Goal: Transaction & Acquisition: Purchase product/service

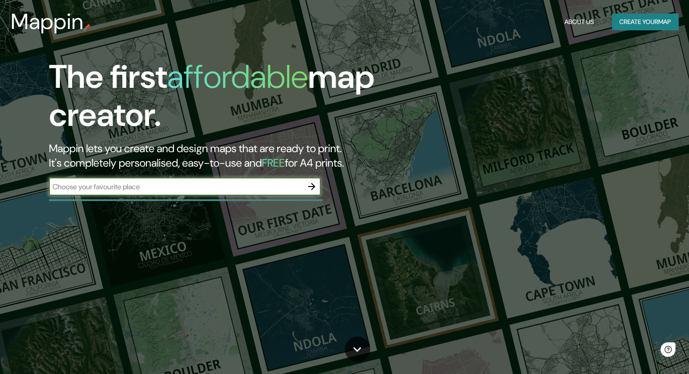
click at [168, 188] on input "text" at bounding box center [176, 187] width 254 height 10
type input "[GEOGRAPHIC_DATA]"
click at [310, 191] on icon "button" at bounding box center [311, 186] width 11 height 11
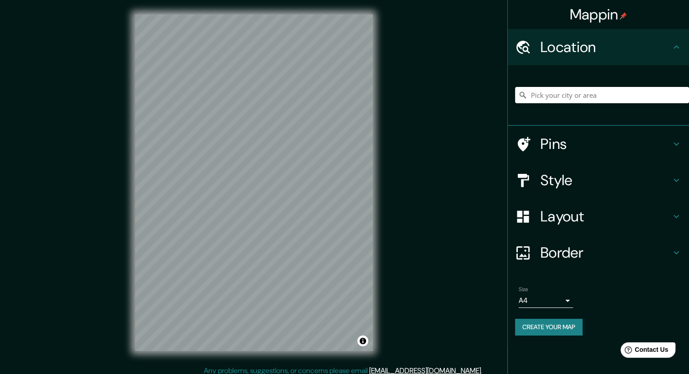
click at [554, 87] on div at bounding box center [602, 95] width 174 height 45
click at [555, 94] on input "Pick your city or area" at bounding box center [602, 95] width 174 height 16
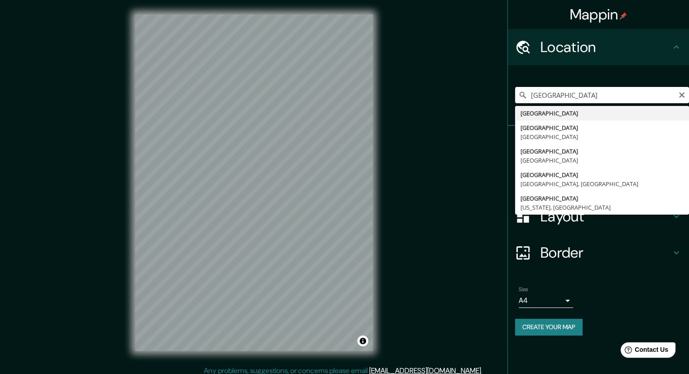
type input "[GEOGRAPHIC_DATA]"
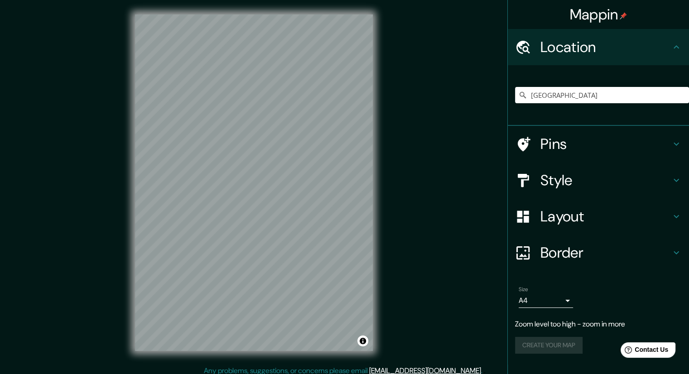
click at [576, 185] on h4 "Style" at bounding box center [606, 180] width 131 height 18
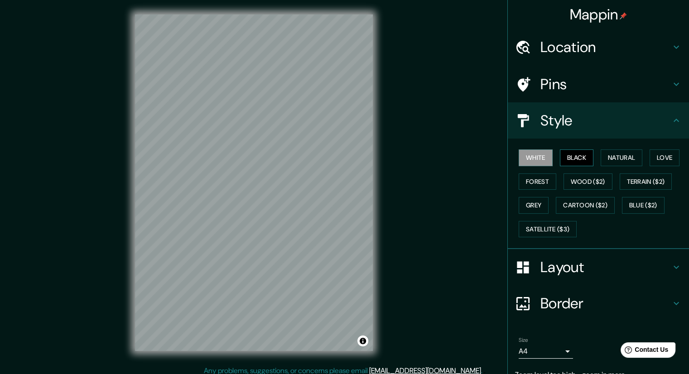
click at [564, 162] on button "Black" at bounding box center [577, 158] width 34 height 17
drag, startPoint x: 375, startPoint y: 236, endPoint x: 571, endPoint y: 267, distance: 199.1
click at [571, 267] on h4 "Layout" at bounding box center [606, 267] width 131 height 18
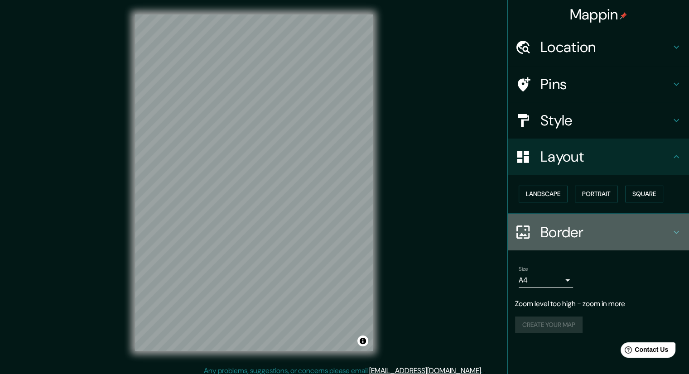
click at [557, 232] on h4 "Border" at bounding box center [606, 232] width 131 height 18
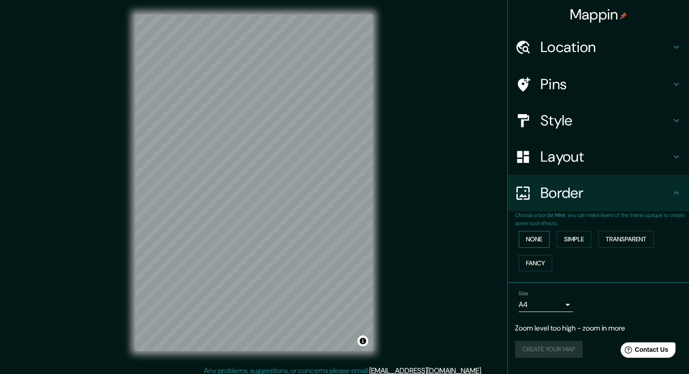
click at [533, 242] on button "None" at bounding box center [534, 239] width 31 height 17
click at [576, 239] on button "Simple" at bounding box center [574, 239] width 34 height 17
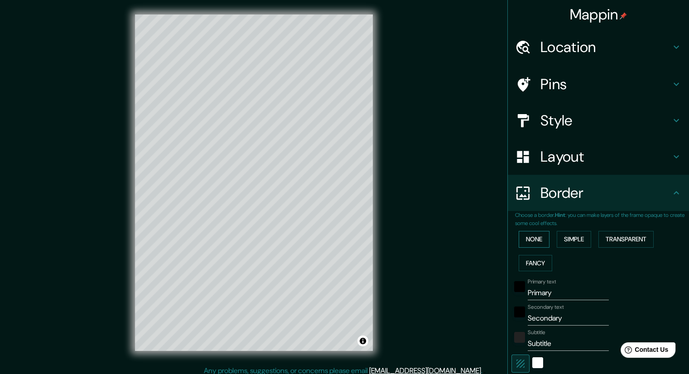
click at [534, 240] on button "None" at bounding box center [534, 239] width 31 height 17
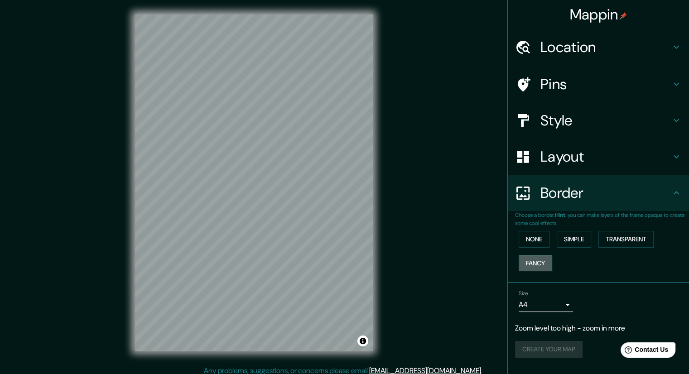
click at [540, 259] on button "Fancy" at bounding box center [536, 263] width 34 height 17
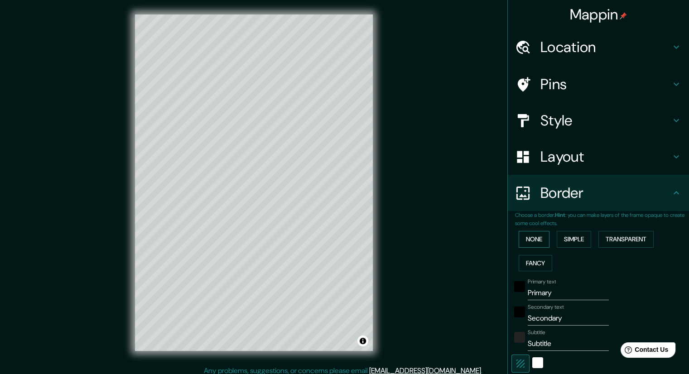
click at [540, 236] on button "None" at bounding box center [534, 239] width 31 height 17
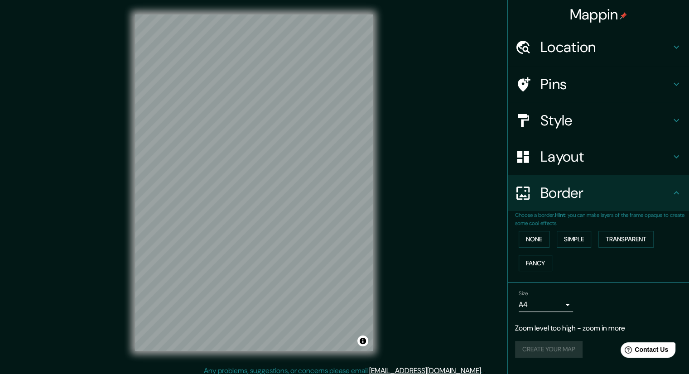
click at [631, 247] on div "None Simple Transparent Fancy" at bounding box center [602, 251] width 174 height 48
click at [629, 241] on button "Transparent" at bounding box center [626, 239] width 55 height 17
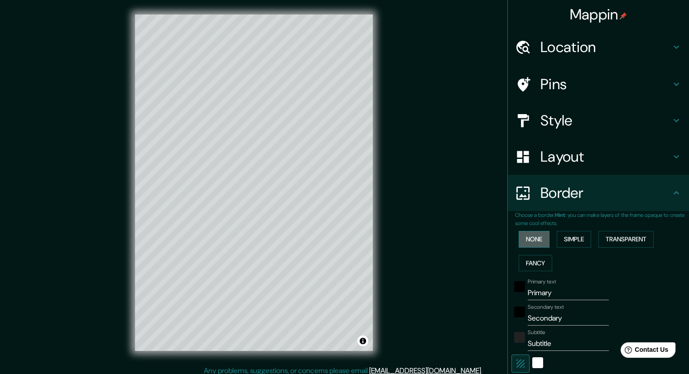
click at [537, 242] on button "None" at bounding box center [534, 239] width 31 height 17
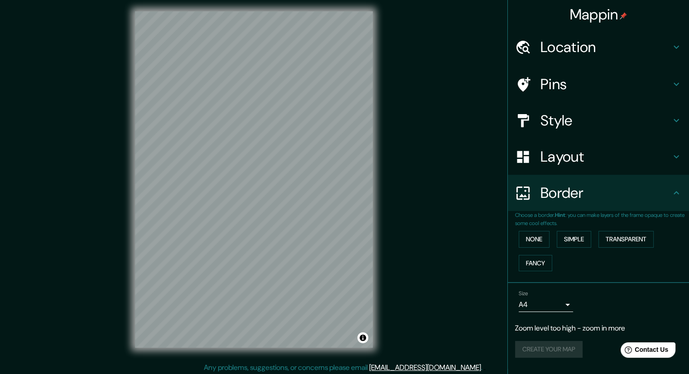
scroll to position [6, 0]
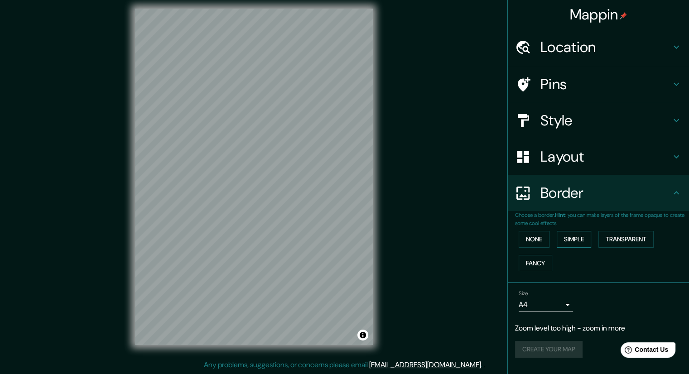
drag, startPoint x: 571, startPoint y: 226, endPoint x: 578, endPoint y: 236, distance: 12.7
click at [572, 227] on div "Choose a border. Hint : you can make layers of the frame opaque to create some …" at bounding box center [602, 243] width 174 height 64
click at [581, 239] on button "Simple" at bounding box center [574, 239] width 34 height 17
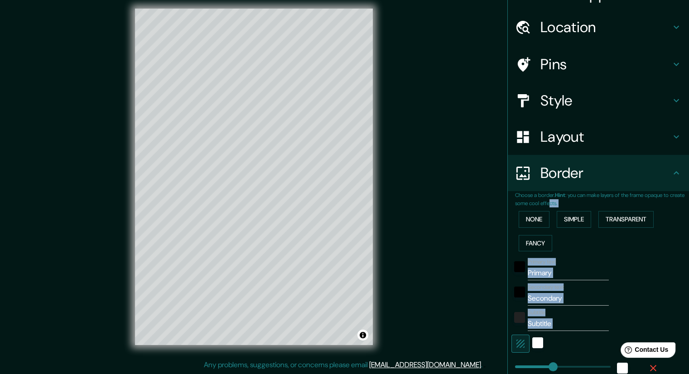
scroll to position [45, 0]
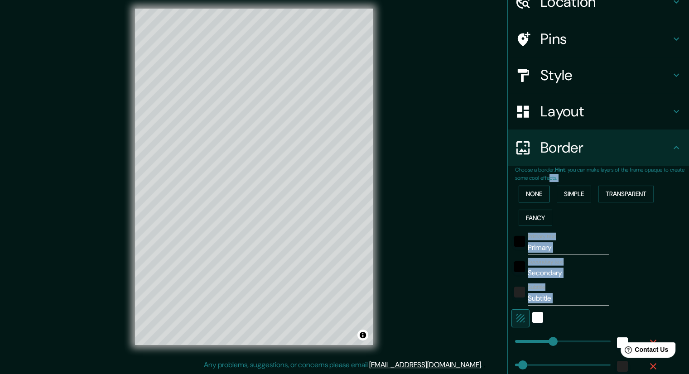
click at [530, 195] on button "None" at bounding box center [534, 194] width 31 height 17
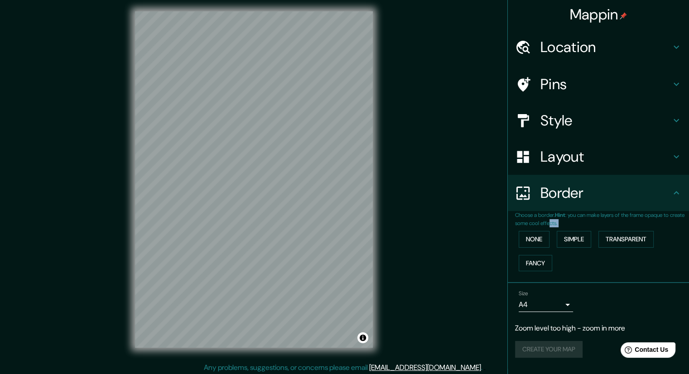
scroll to position [6, 0]
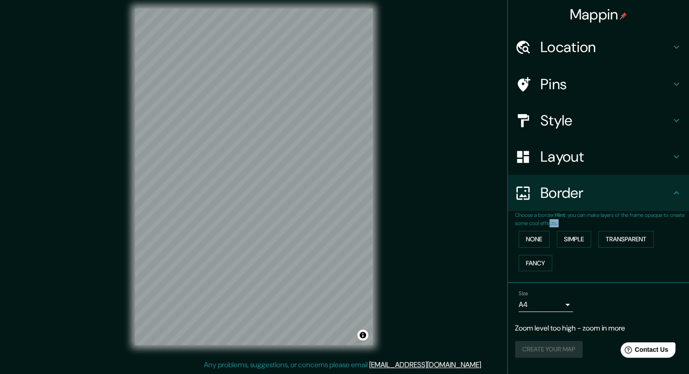
click at [562, 302] on body "Mappin Location [GEOGRAPHIC_DATA] Pins Style Layout Border Choose a border. Hin…" at bounding box center [344, 181] width 689 height 374
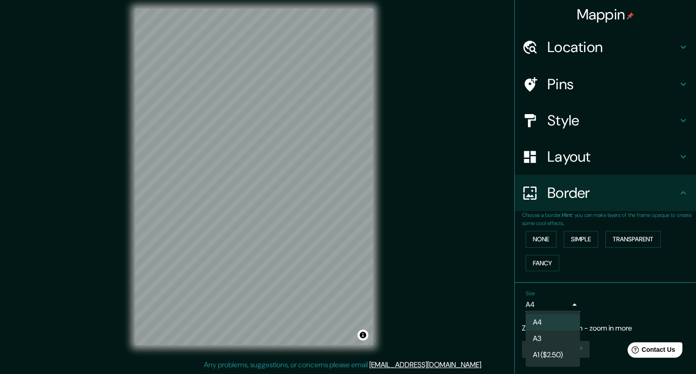
click at [567, 303] on div at bounding box center [348, 187] width 696 height 374
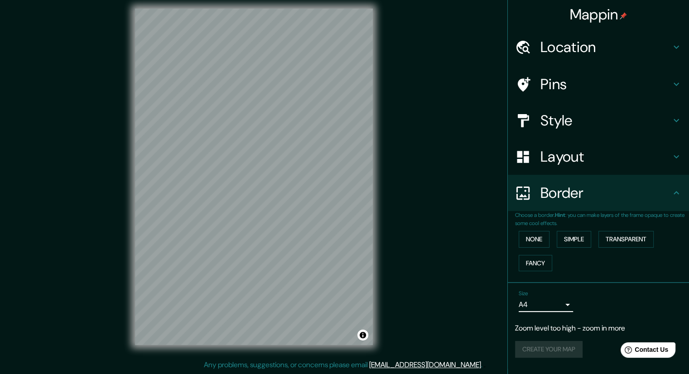
click at [567, 306] on body "Mappin Location [GEOGRAPHIC_DATA] Pins Style Layout Border Choose a border. Hin…" at bounding box center [344, 181] width 689 height 374
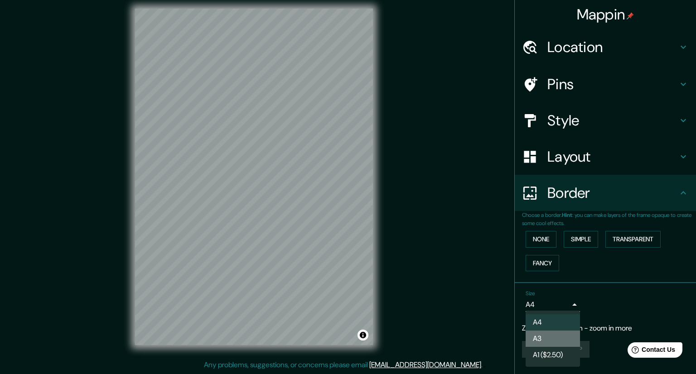
click at [548, 335] on li "A3" at bounding box center [553, 339] width 54 height 16
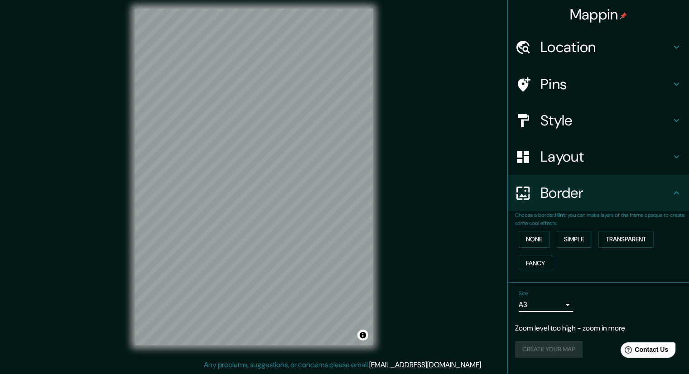
click at [556, 309] on body "Mappin Location [GEOGRAPHIC_DATA] Pins Style Layout Border Choose a border. Hin…" at bounding box center [344, 181] width 689 height 374
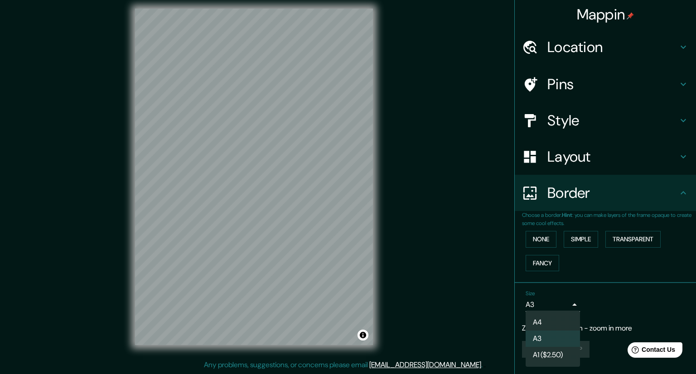
click at [552, 324] on li "A4" at bounding box center [553, 323] width 54 height 16
type input "single"
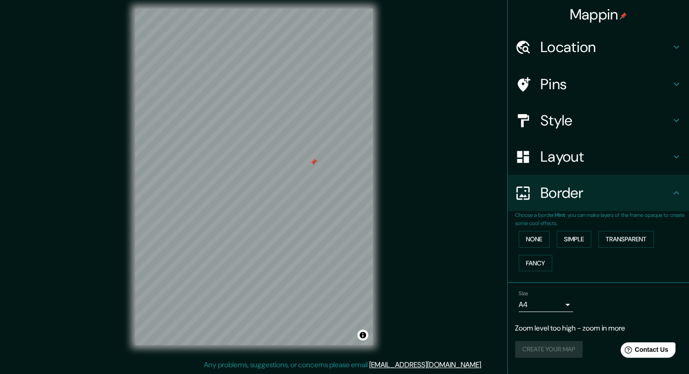
click at [545, 121] on h4 "Style" at bounding box center [606, 120] width 131 height 18
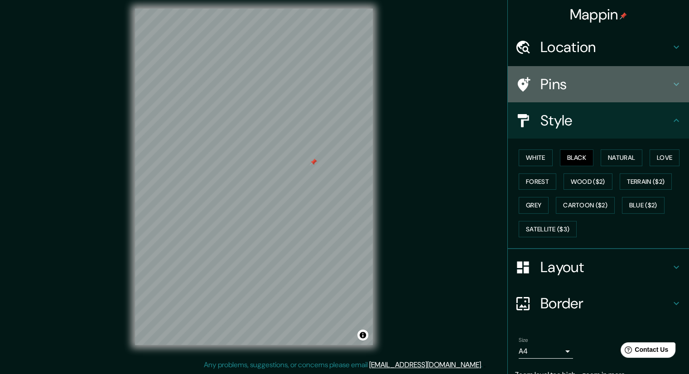
click at [541, 80] on h4 "Pins" at bounding box center [606, 84] width 131 height 18
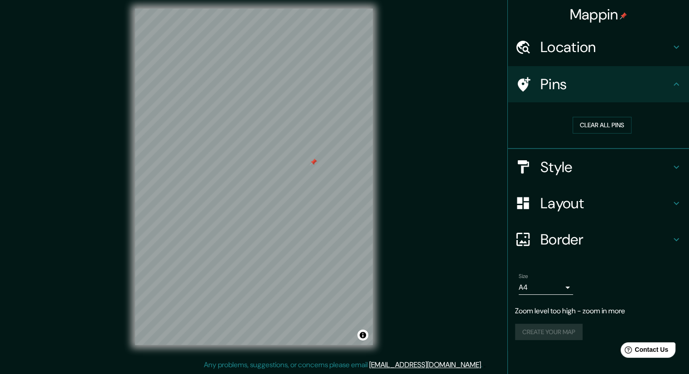
click at [571, 53] on h4 "Location" at bounding box center [606, 47] width 131 height 18
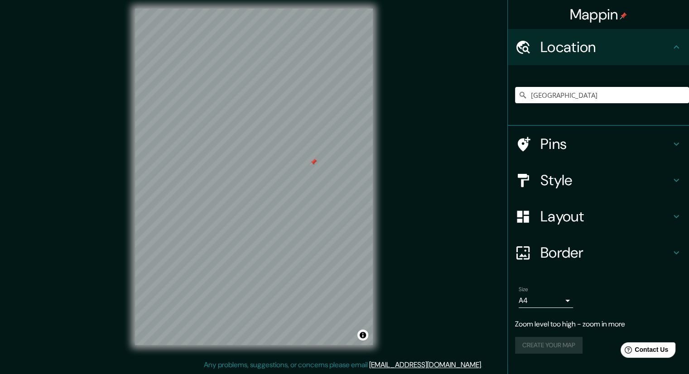
click at [563, 142] on h4 "Pins" at bounding box center [606, 144] width 131 height 18
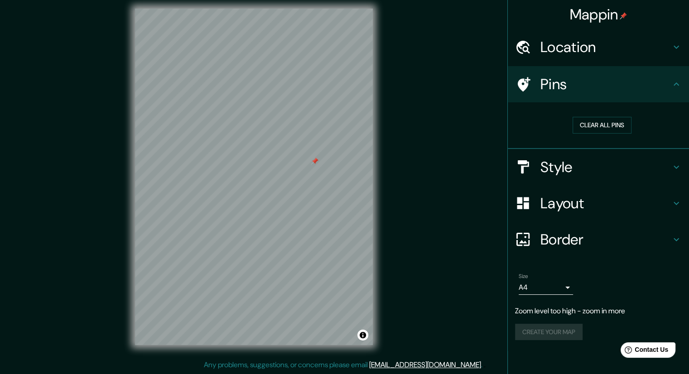
click at [314, 163] on div at bounding box center [314, 161] width 7 height 7
click at [588, 121] on button "Clear all pins" at bounding box center [602, 125] width 59 height 17
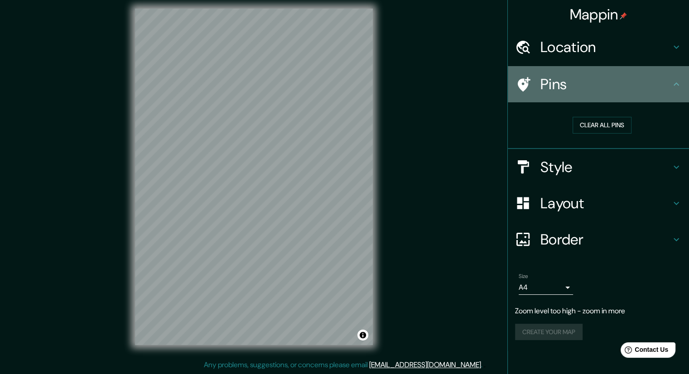
click at [568, 83] on h4 "Pins" at bounding box center [606, 84] width 131 height 18
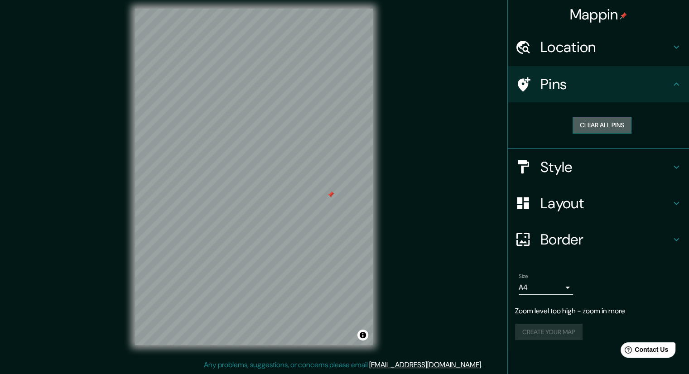
click at [584, 126] on button "Clear all pins" at bounding box center [602, 125] width 59 height 17
click at [561, 47] on h4 "Location" at bounding box center [606, 47] width 131 height 18
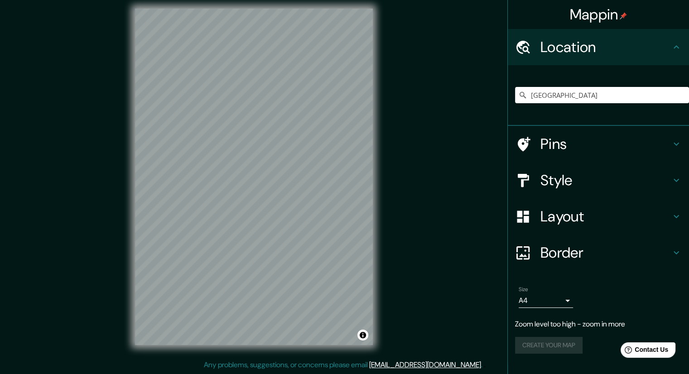
click at [666, 45] on h4 "Location" at bounding box center [606, 47] width 131 height 18
click at [676, 46] on icon at bounding box center [676, 47] width 11 height 11
click at [547, 171] on h4 "Style" at bounding box center [606, 180] width 131 height 18
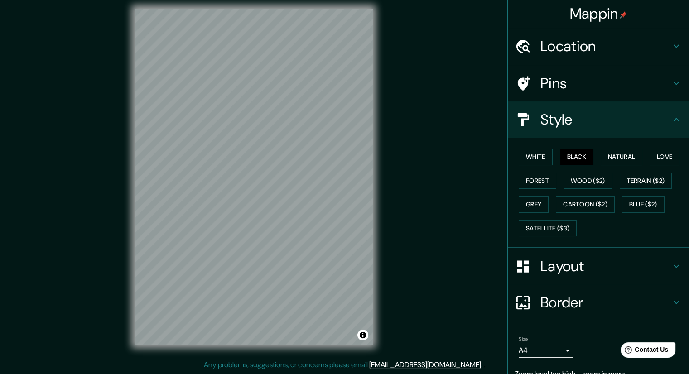
scroll to position [0, 0]
click at [573, 27] on div "Mappin" at bounding box center [598, 14] width 181 height 29
drag, startPoint x: 576, startPoint y: 47, endPoint x: 575, endPoint y: 52, distance: 4.7
click at [577, 48] on h4 "Location" at bounding box center [606, 47] width 131 height 18
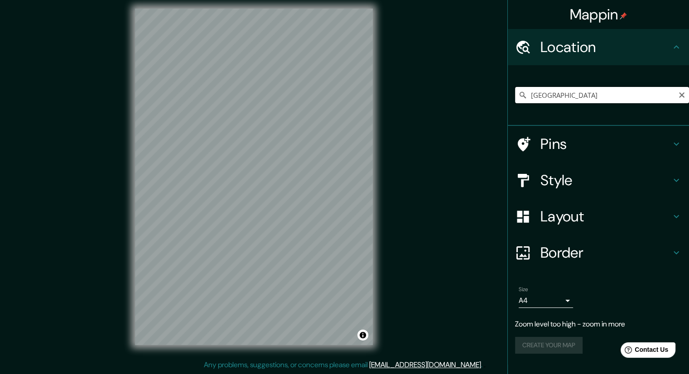
drag, startPoint x: 558, startPoint y: 99, endPoint x: 494, endPoint y: 105, distance: 65.1
click at [494, 105] on div "Mappin Location [GEOGRAPHIC_DATA] Pins Style Layout Border Choose a border. Hin…" at bounding box center [344, 184] width 689 height 380
drag, startPoint x: 585, startPoint y: 98, endPoint x: 504, endPoint y: 102, distance: 80.7
click at [504, 102] on div "Mappin Location [GEOGRAPHIC_DATA], [GEOGRAPHIC_DATA] Pins Style Layout Border C…" at bounding box center [344, 184] width 689 height 380
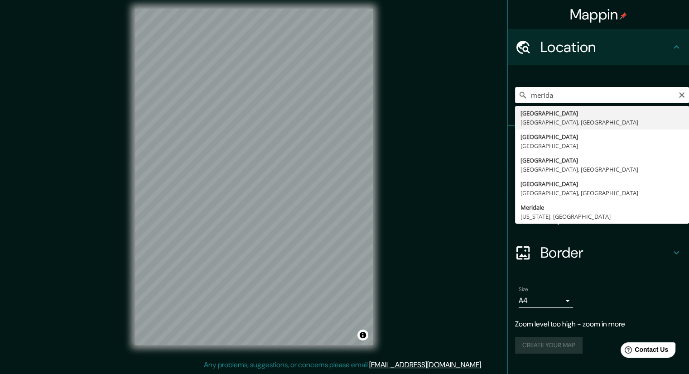
type input "[GEOGRAPHIC_DATA], [GEOGRAPHIC_DATA], [GEOGRAPHIC_DATA]"
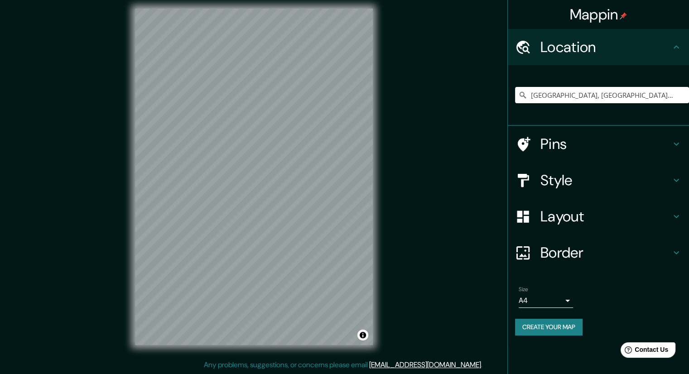
drag, startPoint x: 375, startPoint y: 203, endPoint x: 582, endPoint y: 182, distance: 208.1
click at [582, 182] on h4 "Style" at bounding box center [606, 180] width 131 height 18
click at [542, 185] on h4 "Style" at bounding box center [606, 180] width 131 height 18
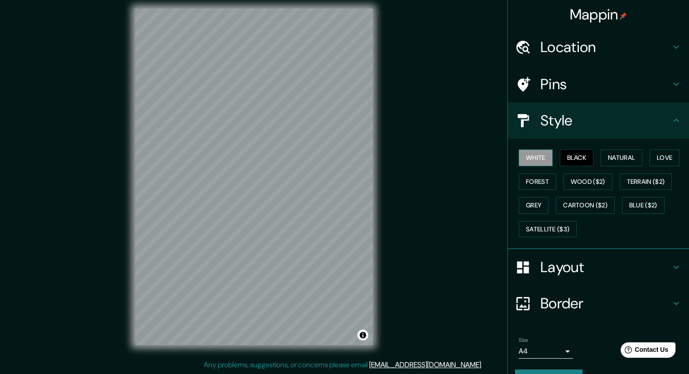
click at [534, 157] on button "White" at bounding box center [536, 158] width 34 height 17
drag, startPoint x: 395, startPoint y: 225, endPoint x: 572, endPoint y: 151, distance: 191.6
click at [572, 151] on button "Black" at bounding box center [577, 158] width 34 height 17
drag, startPoint x: 373, startPoint y: 202, endPoint x: 584, endPoint y: 156, distance: 215.6
click at [584, 156] on button "Black" at bounding box center [577, 158] width 34 height 17
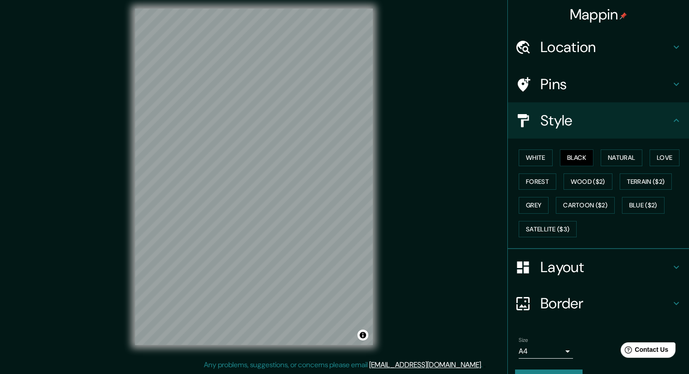
drag, startPoint x: 384, startPoint y: 217, endPoint x: 449, endPoint y: 237, distance: 68.4
click at [449, 237] on div "Mappin Location [GEOGRAPHIC_DATA], [GEOGRAPHIC_DATA], [GEOGRAPHIC_DATA] Pins St…" at bounding box center [344, 184] width 689 height 380
